Goal: Task Accomplishment & Management: Manage account settings

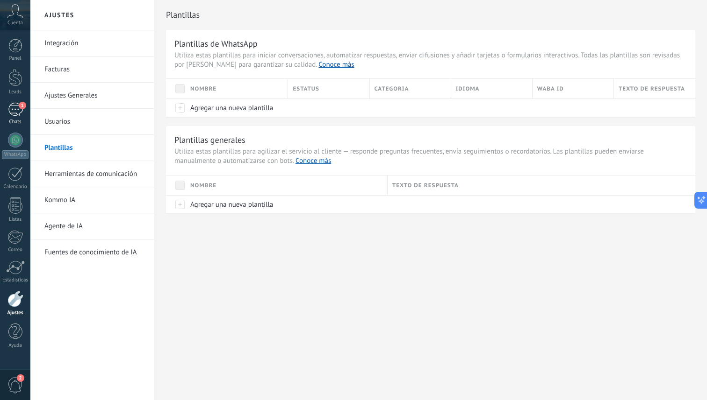
click at [14, 118] on link "1 Chats" at bounding box center [15, 114] width 30 height 22
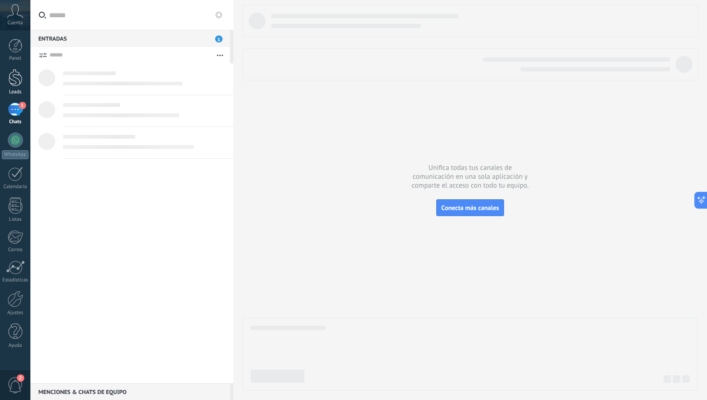
click at [20, 86] on div at bounding box center [15, 77] width 14 height 17
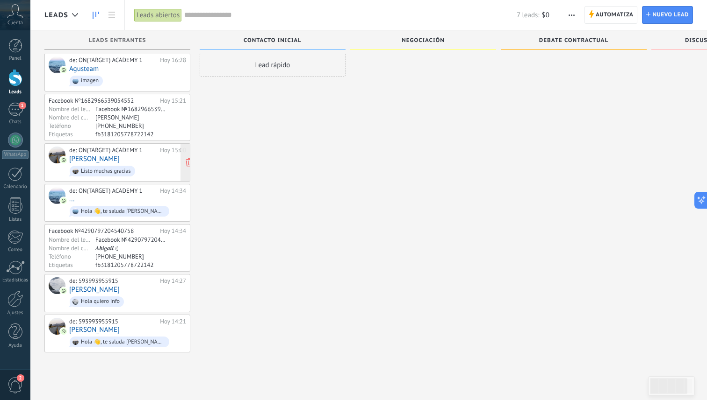
scroll to position [16, 0]
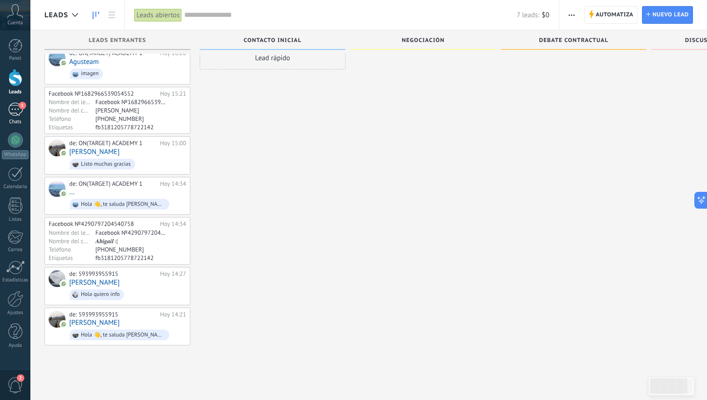
click at [14, 114] on div "1" at bounding box center [15, 110] width 15 height 14
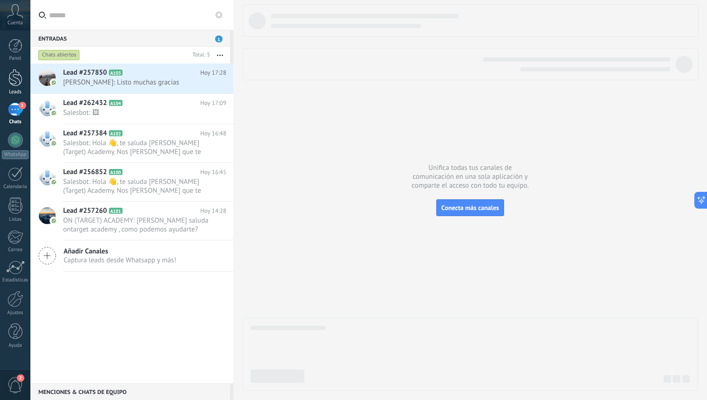
click at [13, 88] on link "Leads" at bounding box center [15, 82] width 30 height 26
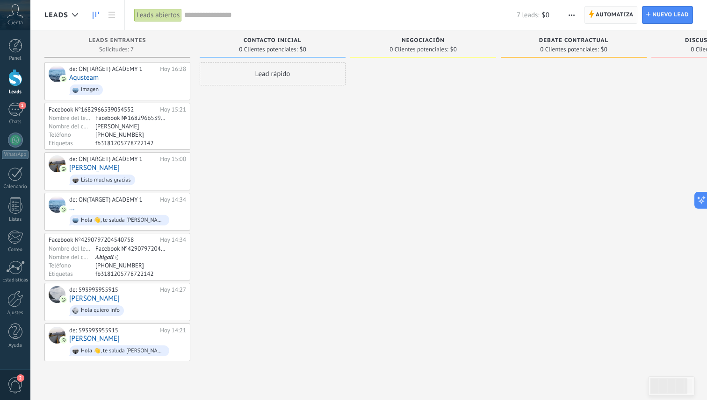
click at [598, 12] on span "Automatiza" at bounding box center [614, 15] width 38 height 17
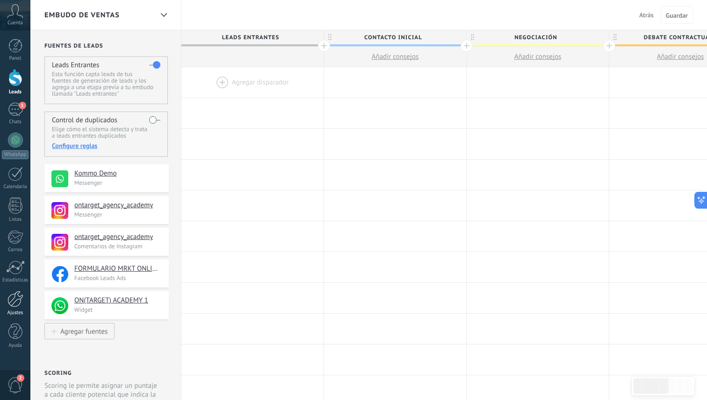
click at [18, 300] on div at bounding box center [15, 299] width 16 height 16
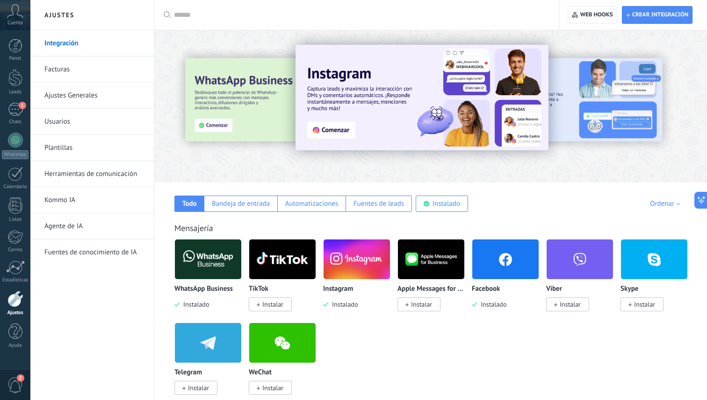
click at [57, 146] on link "Plantillas" at bounding box center [94, 148] width 100 height 26
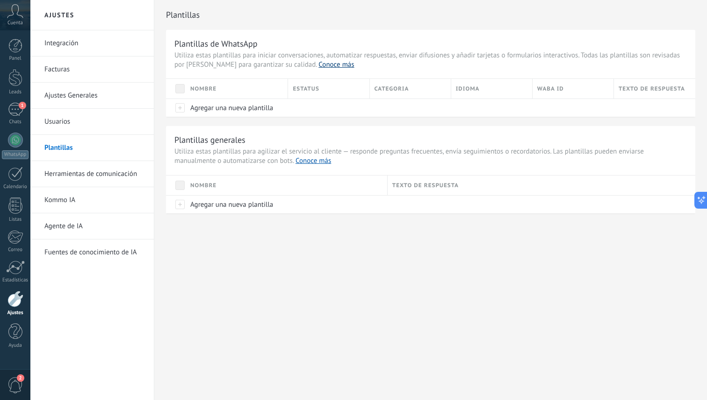
click at [318, 66] on link "Conoce más" at bounding box center [336, 64] width 36 height 9
click at [180, 206] on div at bounding box center [176, 204] width 20 height 18
